Goal: Transaction & Acquisition: Download file/media

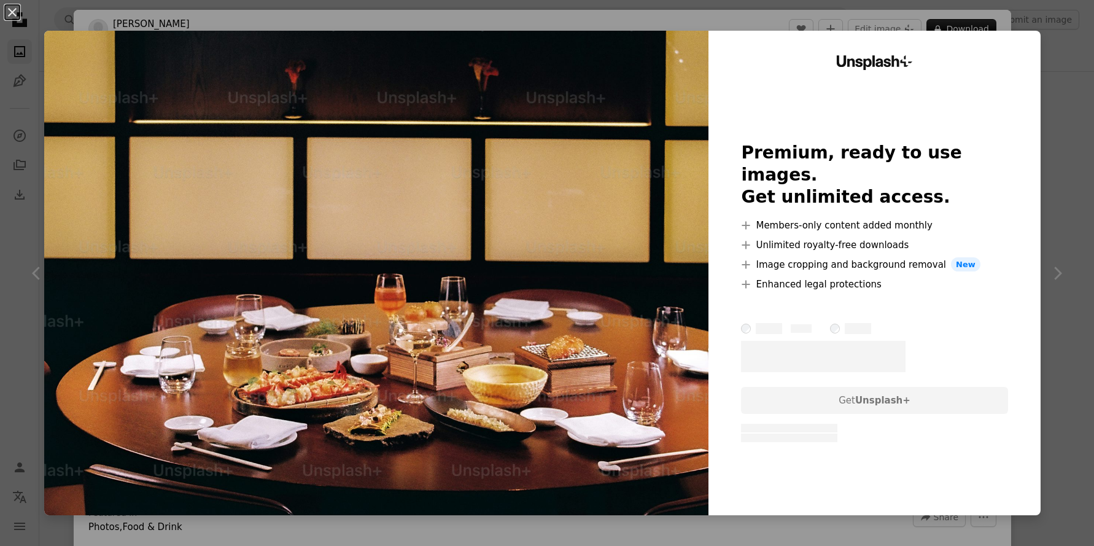
scroll to position [4910, 0]
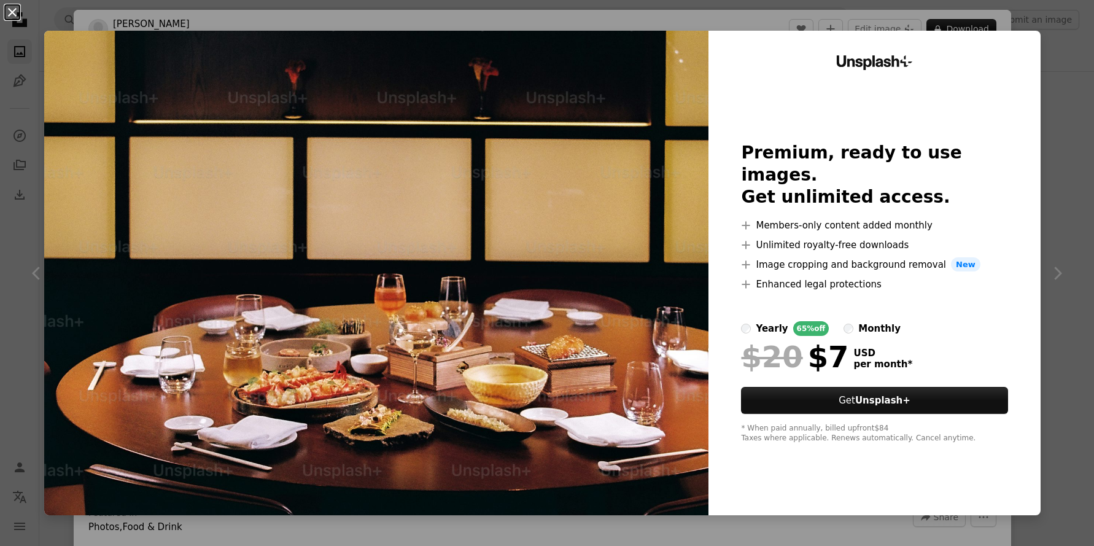
click at [14, 12] on button "An X shape" at bounding box center [12, 12] width 15 height 15
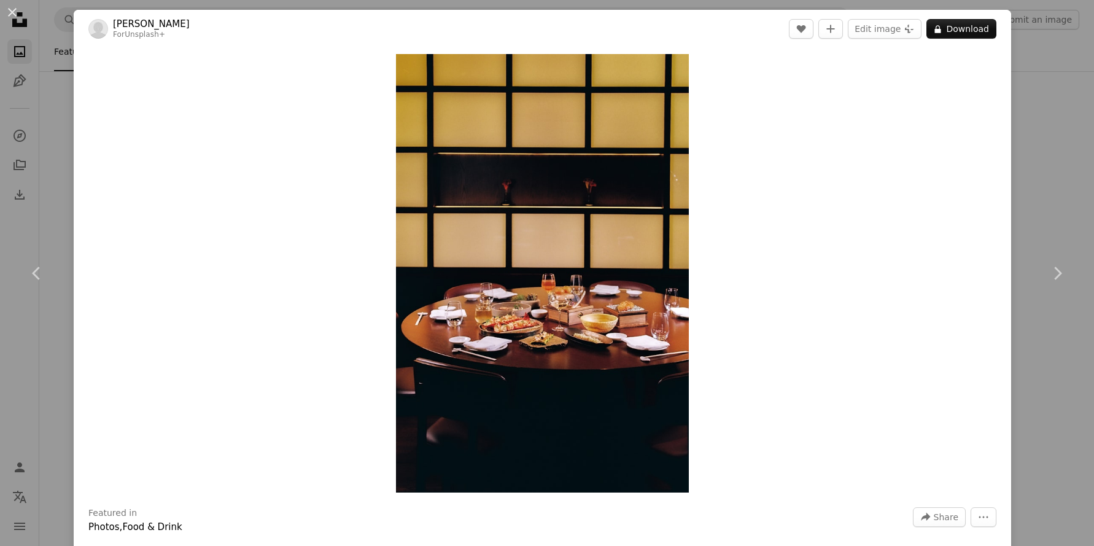
click at [1043, 83] on div "An X shape Chevron left Chevron right [PERSON_NAME] For Unsplash+ A heart A plu…" at bounding box center [547, 273] width 1094 height 546
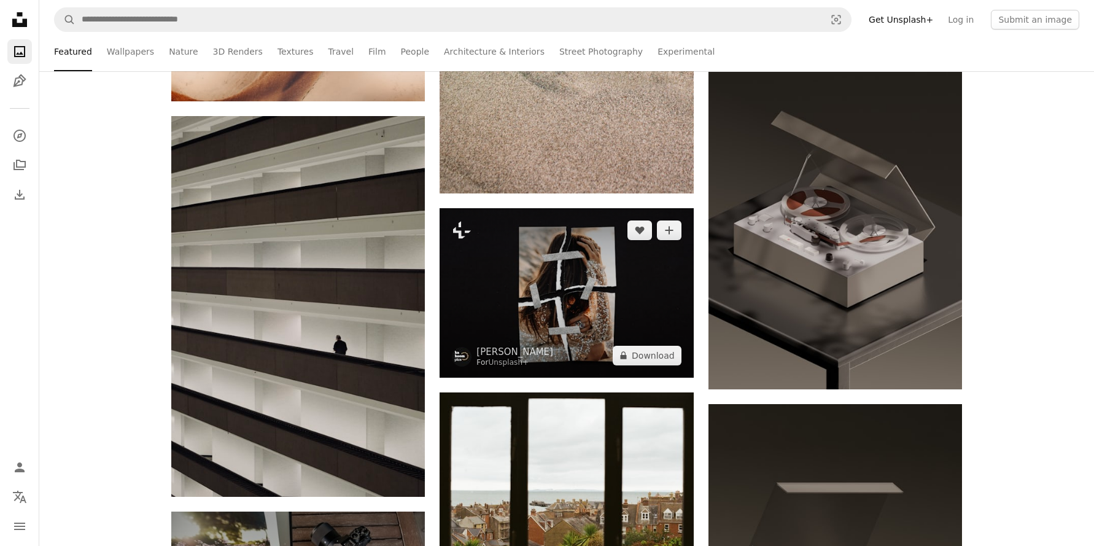
scroll to position [6562, 0]
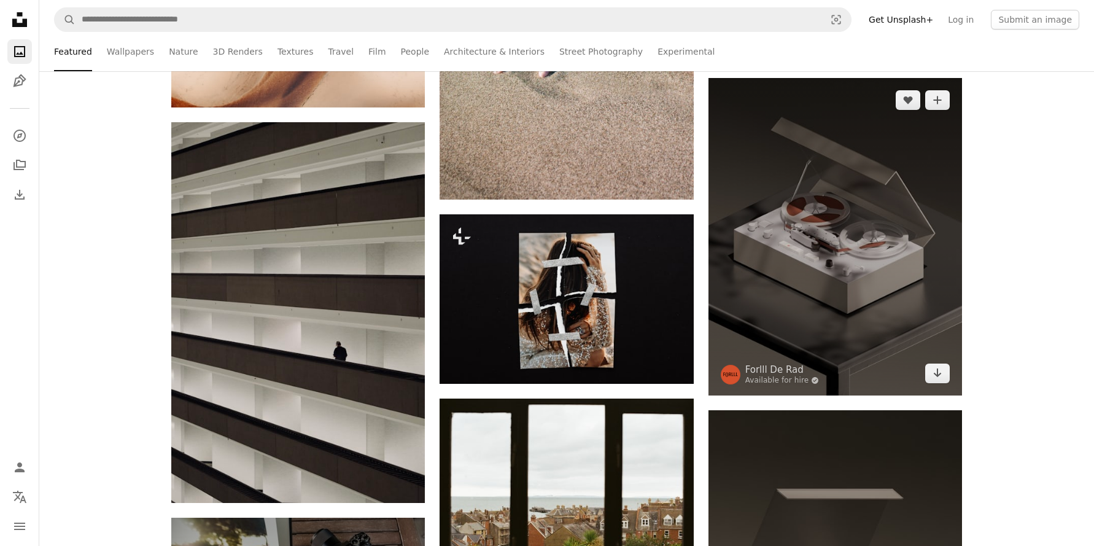
click at [900, 255] on img at bounding box center [834, 236] width 253 height 317
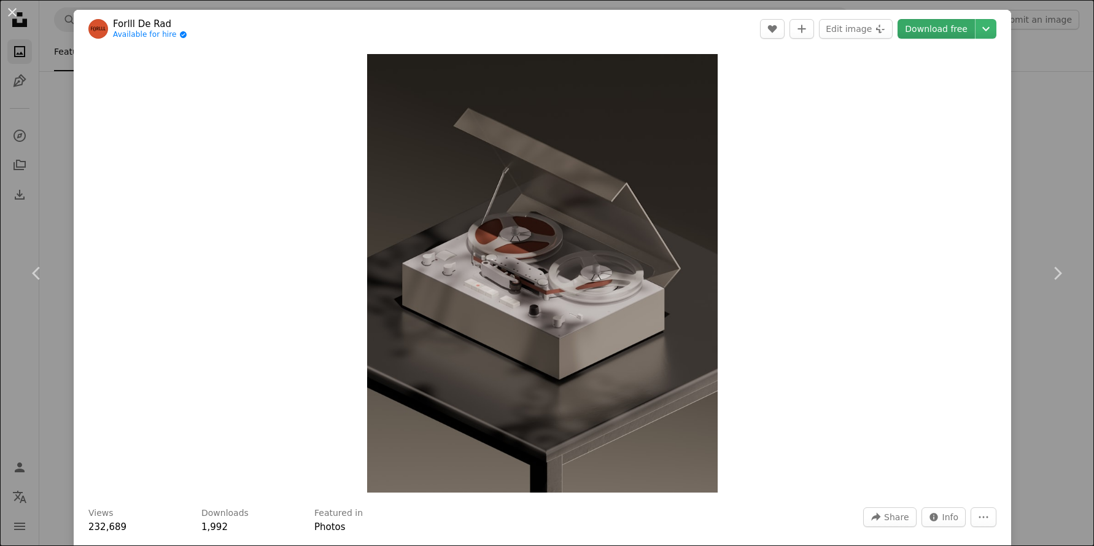
click at [944, 35] on link "Download free" at bounding box center [935, 29] width 77 height 20
